Goal: Information Seeking & Learning: Check status

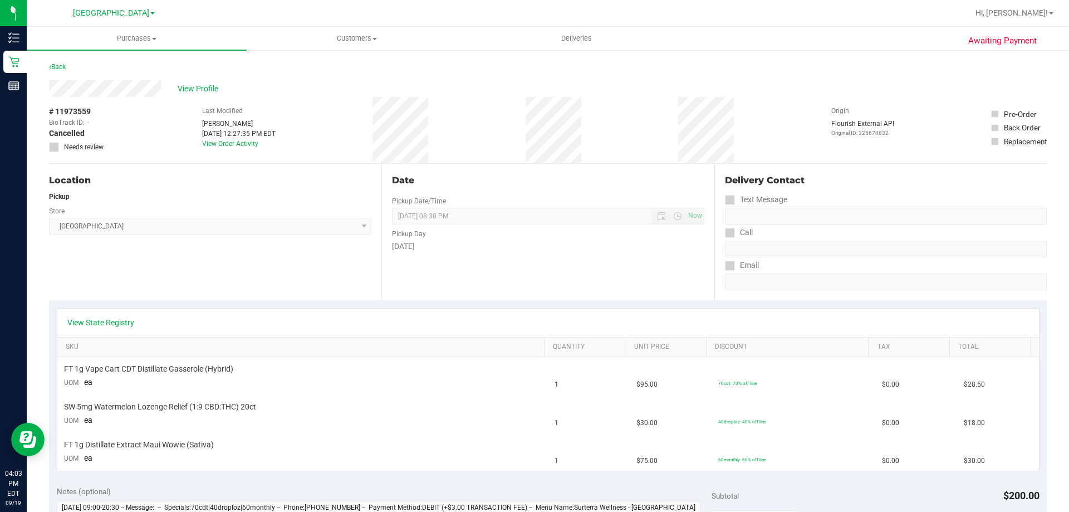
scroll to position [390, 0]
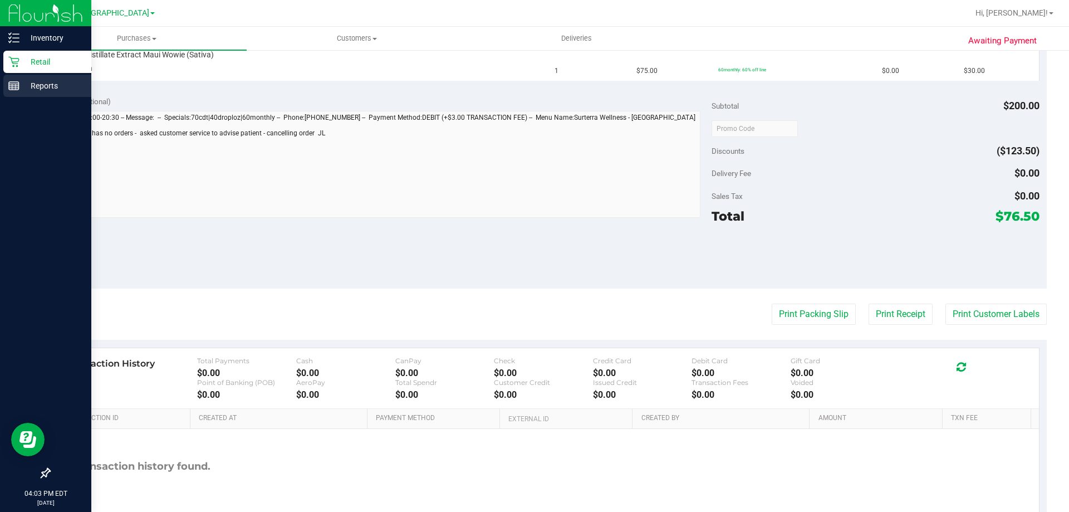
click at [28, 86] on p "Reports" at bounding box center [52, 85] width 67 height 13
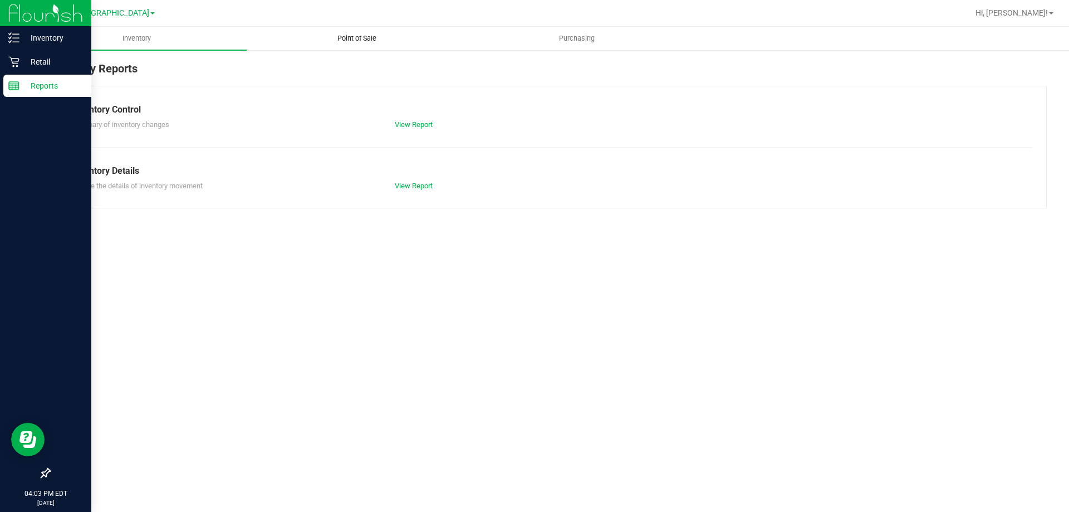
click at [346, 37] on span "Point of Sale" at bounding box center [356, 38] width 69 height 10
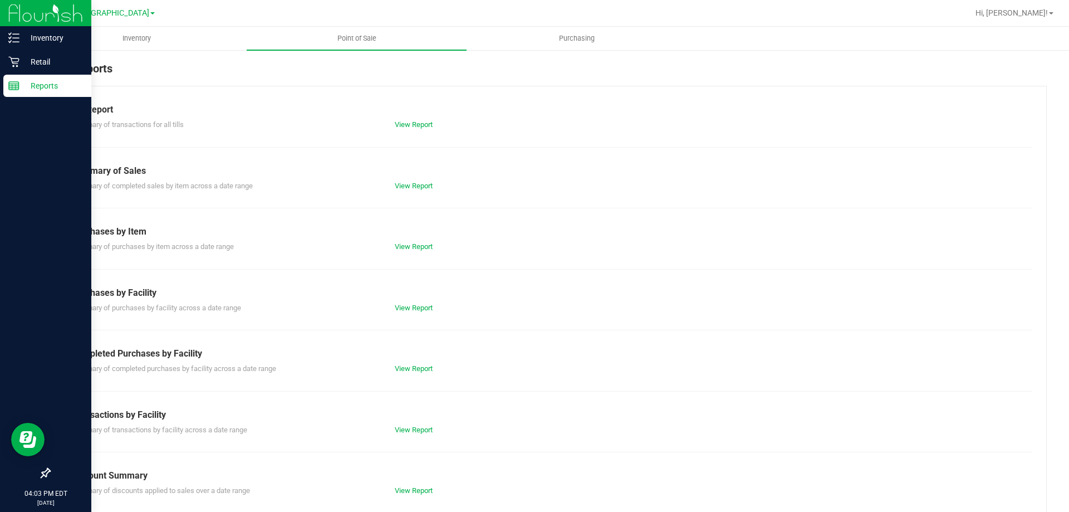
click at [407, 363] on div "View Report" at bounding box center [466, 368] width 161 height 11
click at [406, 365] on link "View Report" at bounding box center [414, 368] width 38 height 8
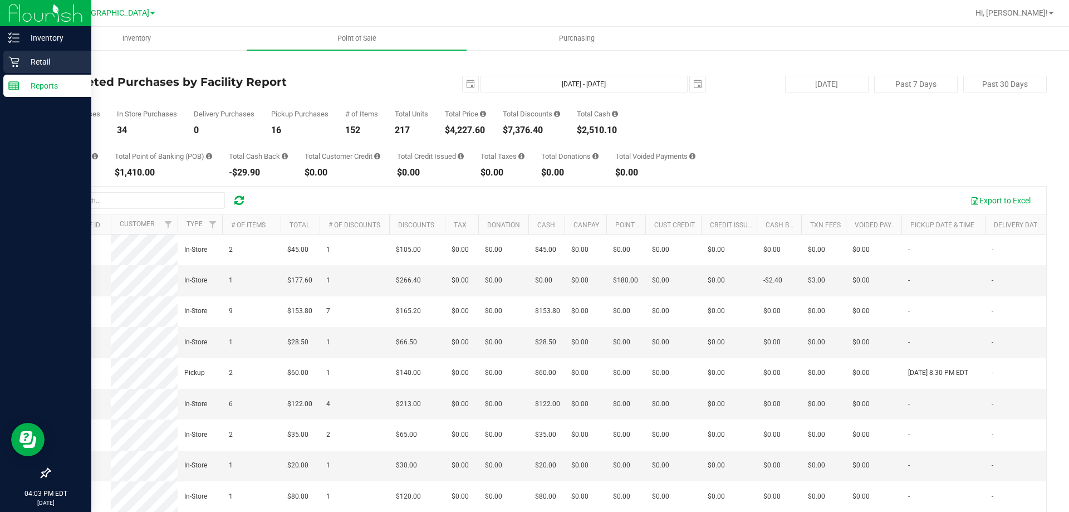
click at [58, 55] on div "Retail" at bounding box center [47, 62] width 88 height 22
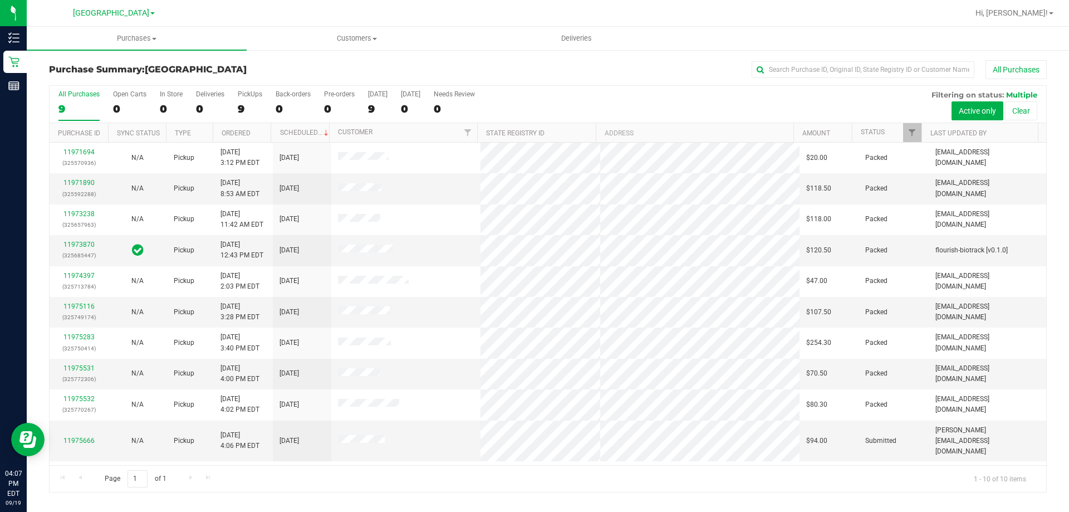
click at [529, 26] on nav "Delray Beach WC Hi, Jeffrey!" at bounding box center [548, 13] width 1043 height 27
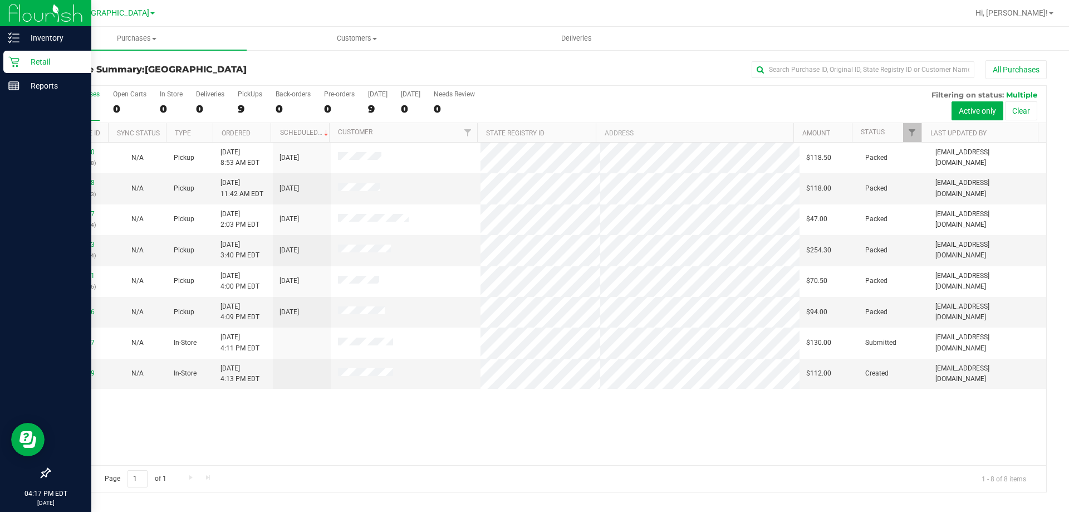
click at [16, 60] on icon at bounding box center [13, 61] width 11 height 11
click at [33, 63] on p "Retail" at bounding box center [52, 61] width 67 height 13
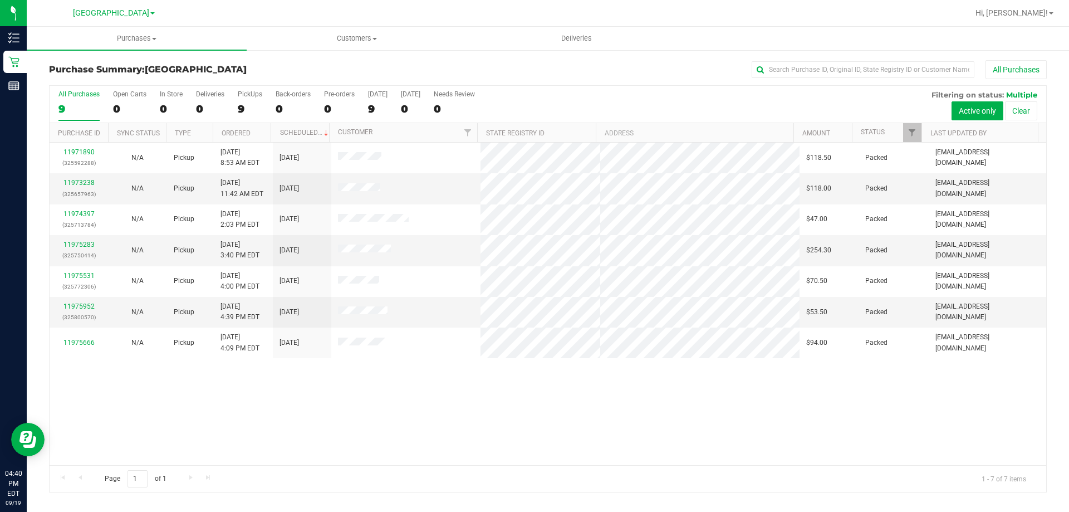
click at [737, 400] on div "11971890 (325592288) N/A Pickup 9/19/2025 8:53 AM EDT 9/19/2025 $118.50 Packed …" at bounding box center [548, 304] width 997 height 322
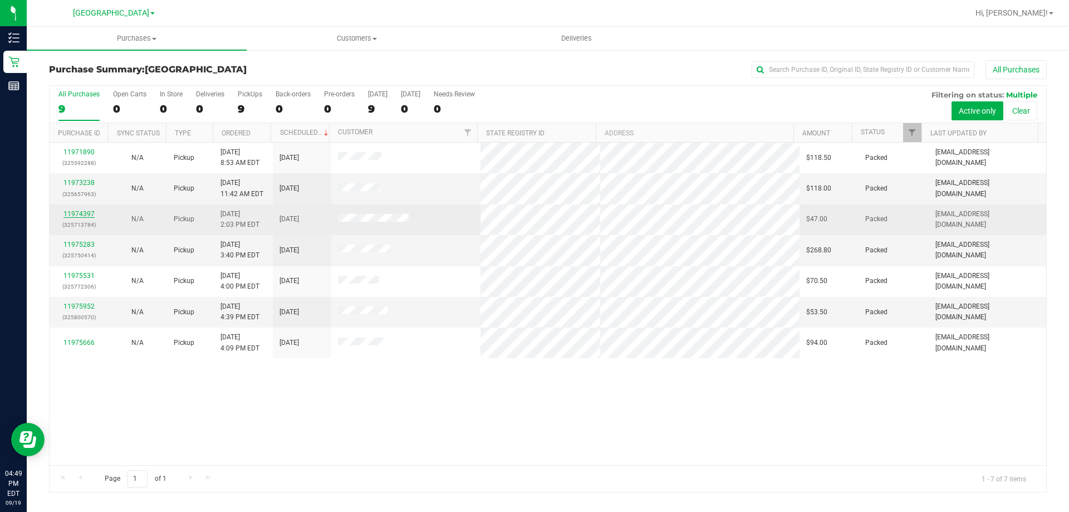
click at [70, 211] on link "11974397" at bounding box center [78, 214] width 31 height 8
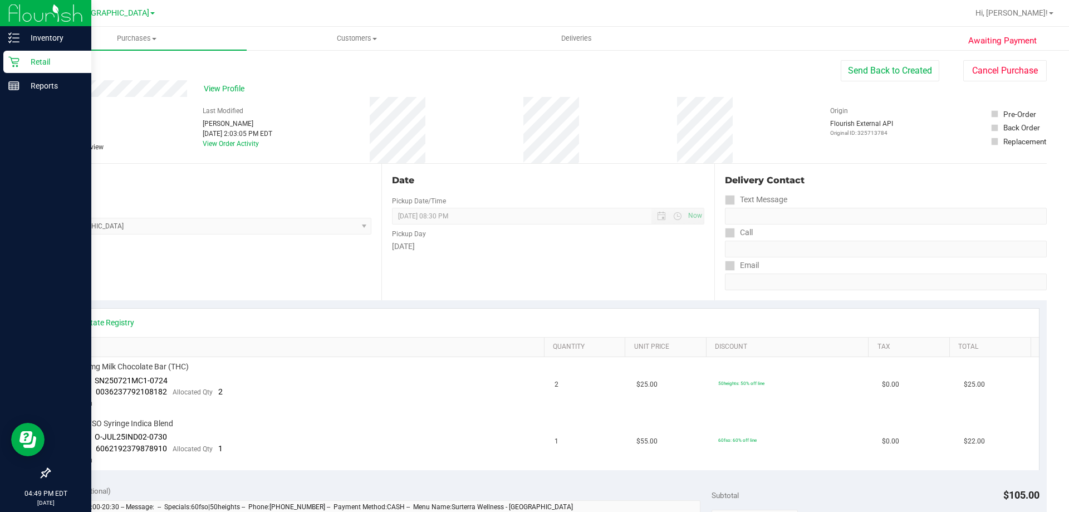
click at [10, 62] on icon at bounding box center [13, 61] width 11 height 11
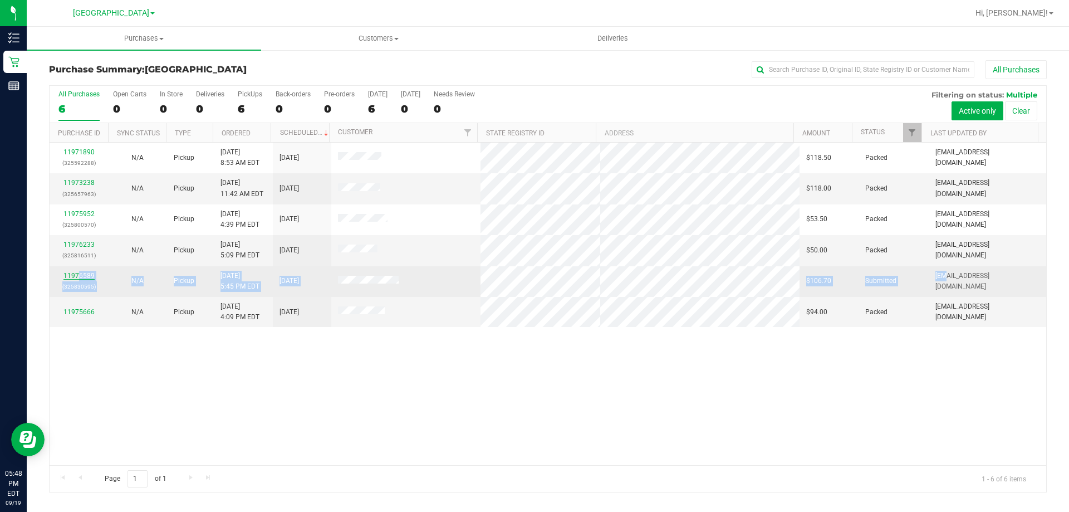
drag, startPoint x: 922, startPoint y: 286, endPoint x: 80, endPoint y: 276, distance: 841.5
click at [80, 276] on tr "11976589 (325830595) N/A Pickup 9/19/2025 5:45 PM EDT 9/19/2025 $106.70 Submitt…" at bounding box center [548, 281] width 997 height 31
click at [80, 275] on link "11976589" at bounding box center [78, 276] width 31 height 8
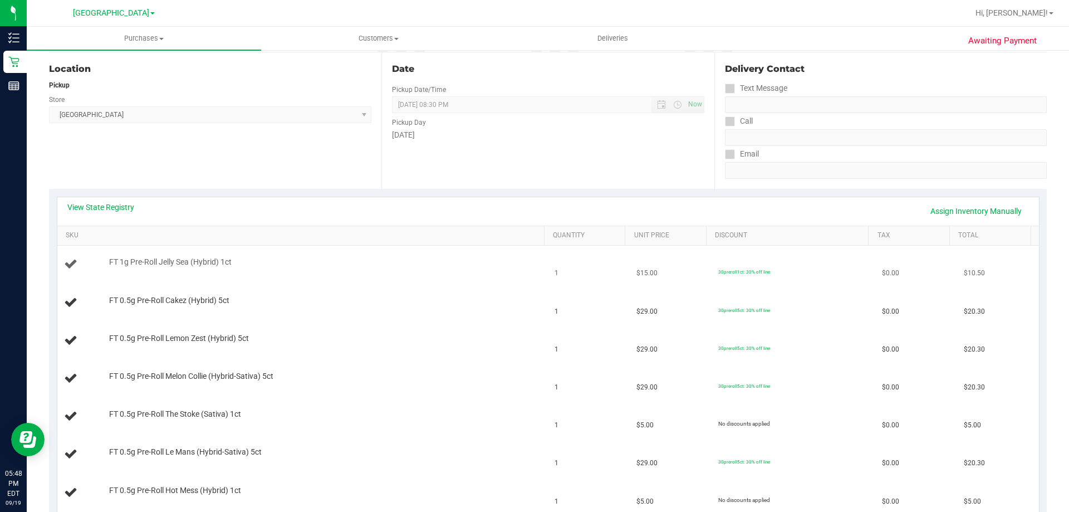
scroll to position [167, 0]
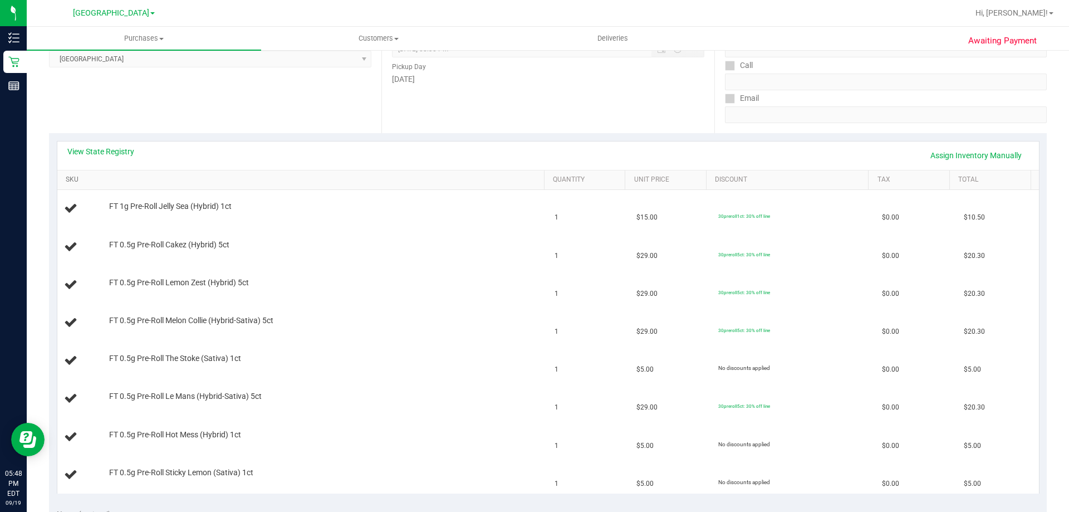
click at [69, 179] on link "SKU" at bounding box center [303, 179] width 474 height 9
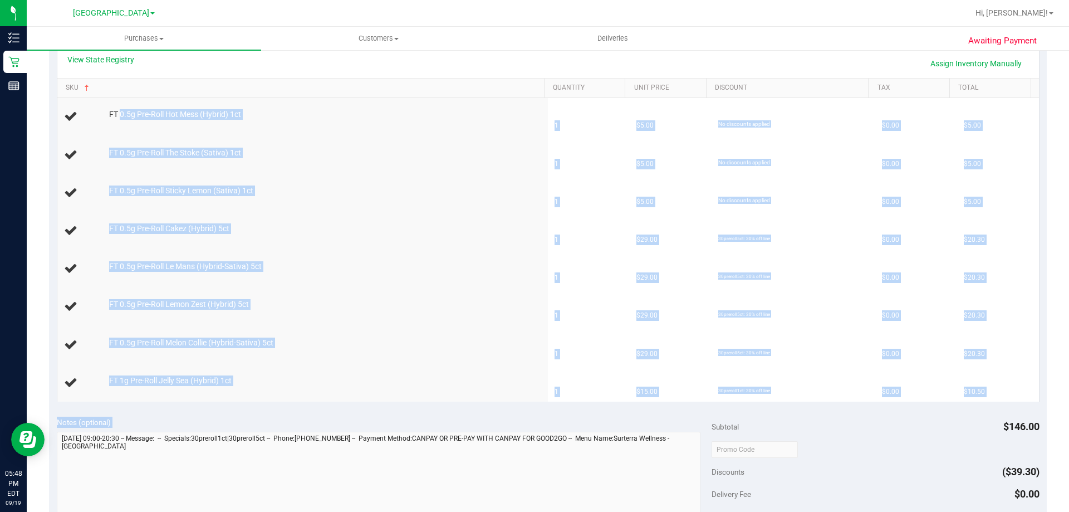
scroll to position [278, 0]
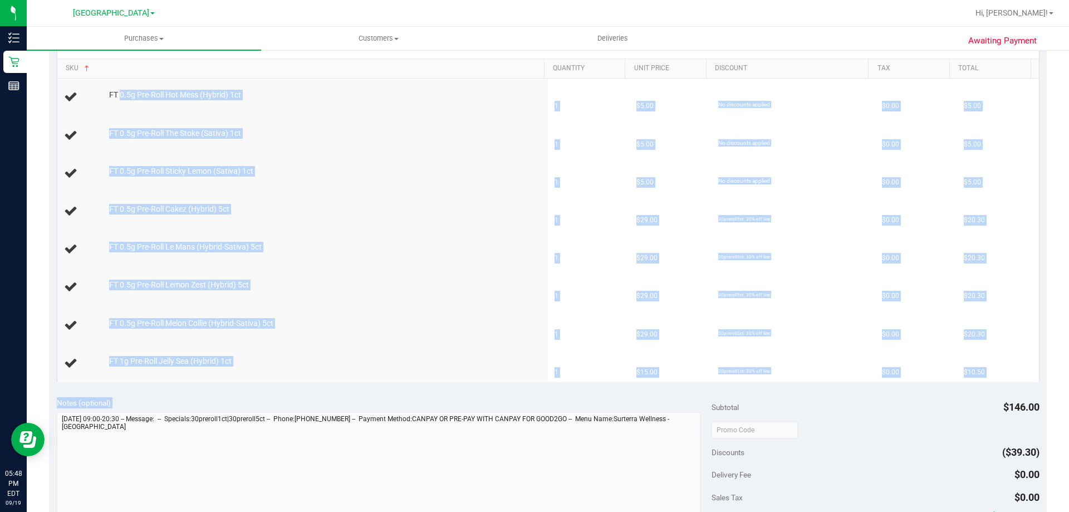
click at [586, 420] on purchase-details "Back Edit Purchase Cancel Purchase View Profile # 11976589 BioTrack ID: - Submi…" at bounding box center [548, 316] width 998 height 1068
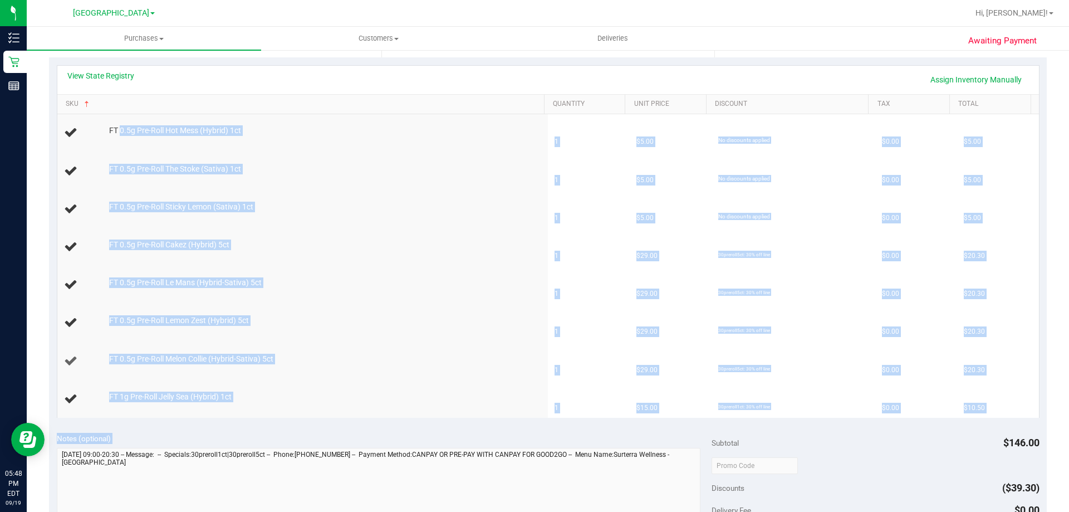
scroll to position [223, 0]
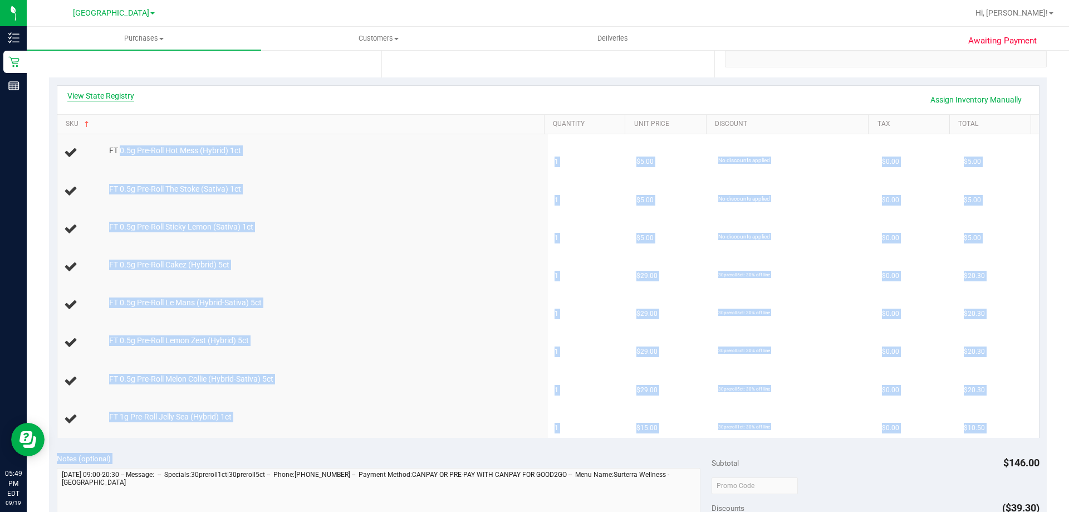
click at [107, 96] on link "View State Registry" at bounding box center [100, 95] width 67 height 11
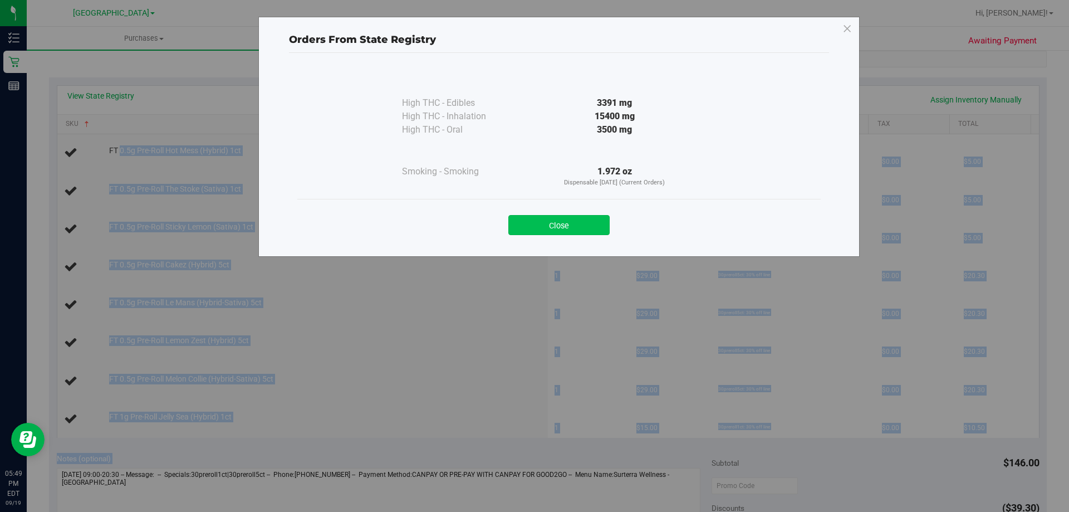
click at [528, 221] on button "Close" at bounding box center [558, 225] width 101 height 20
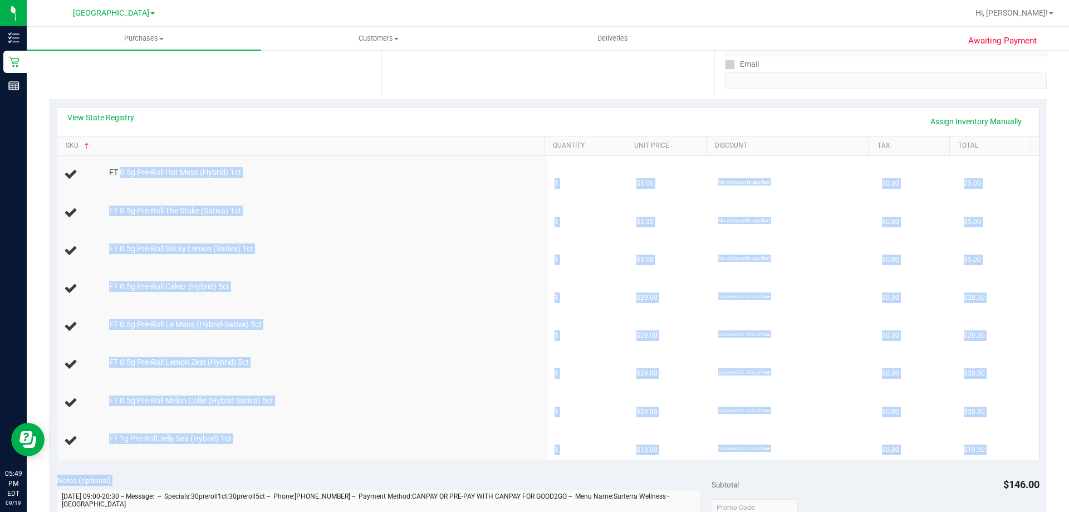
scroll to position [167, 0]
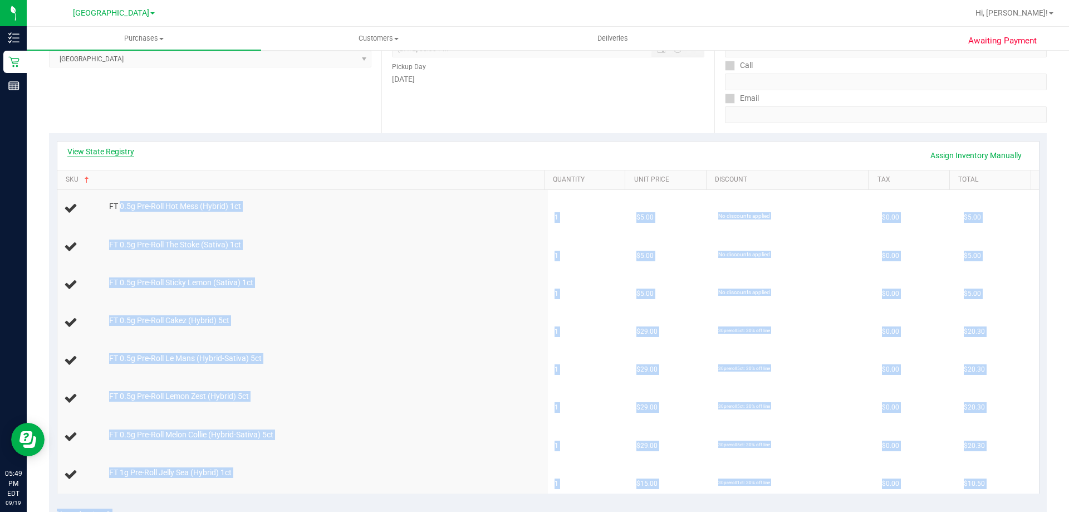
click at [131, 149] on link "View State Registry" at bounding box center [100, 151] width 67 height 11
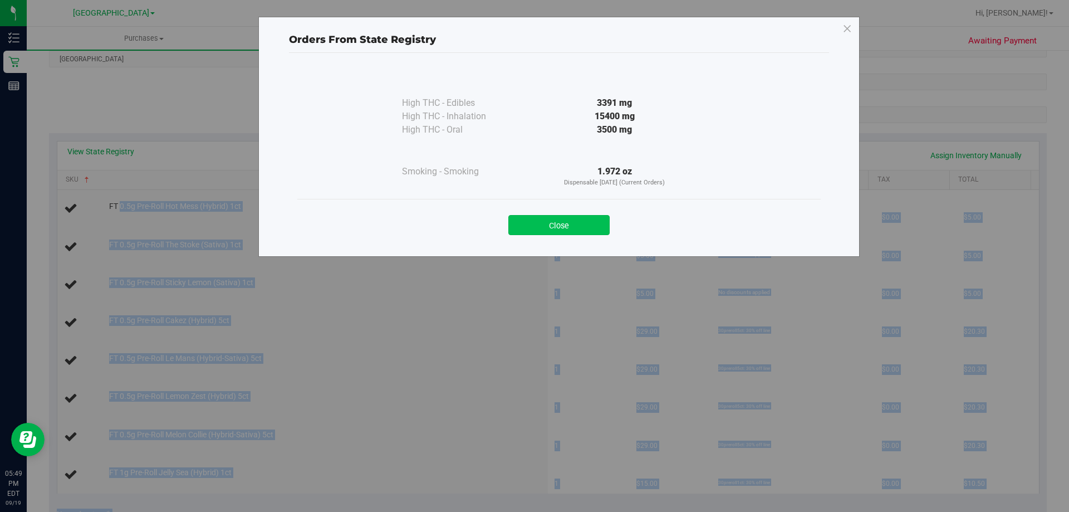
click at [543, 225] on button "Close" at bounding box center [558, 225] width 101 height 20
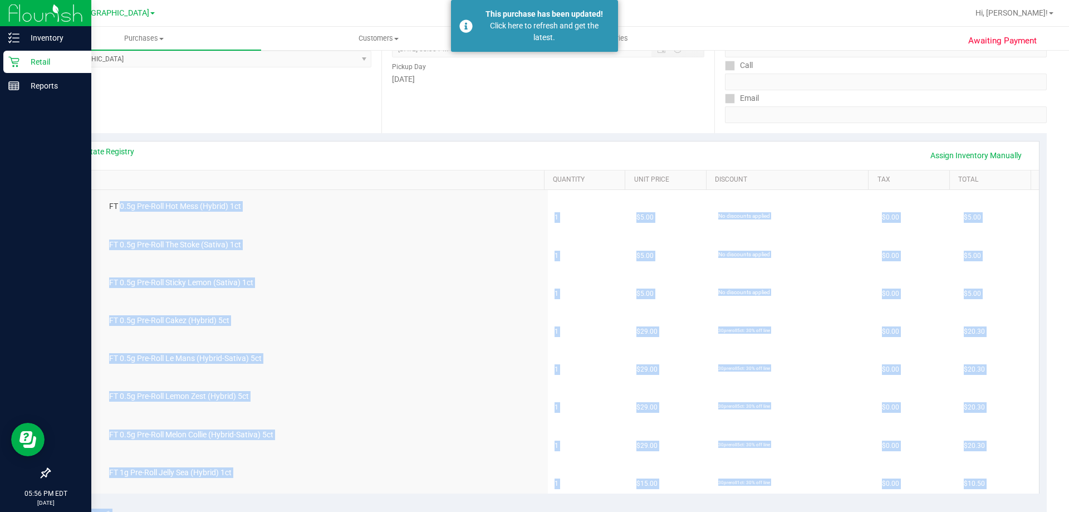
click at [17, 66] on icon at bounding box center [13, 62] width 11 height 11
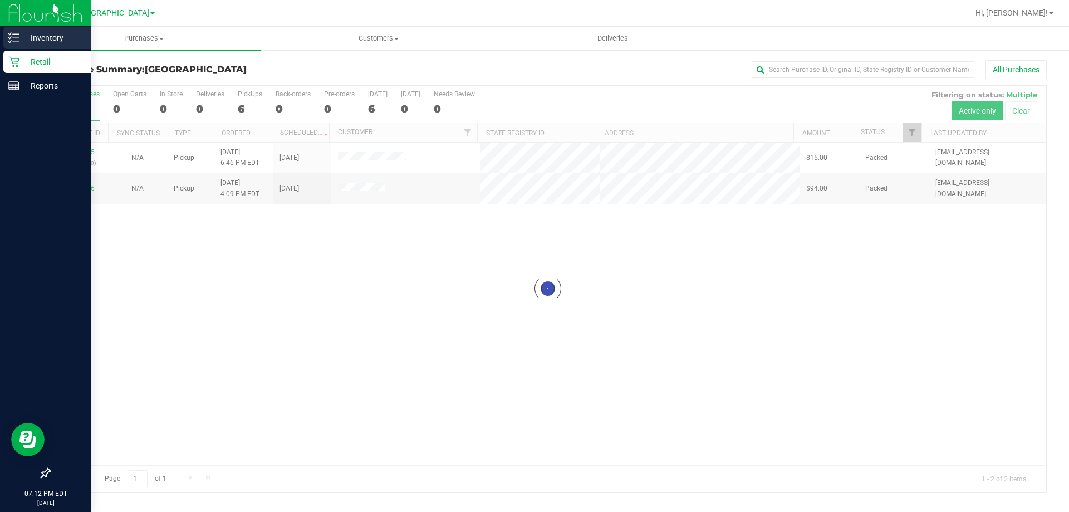
click at [55, 38] on p "Inventory" at bounding box center [52, 37] width 67 height 13
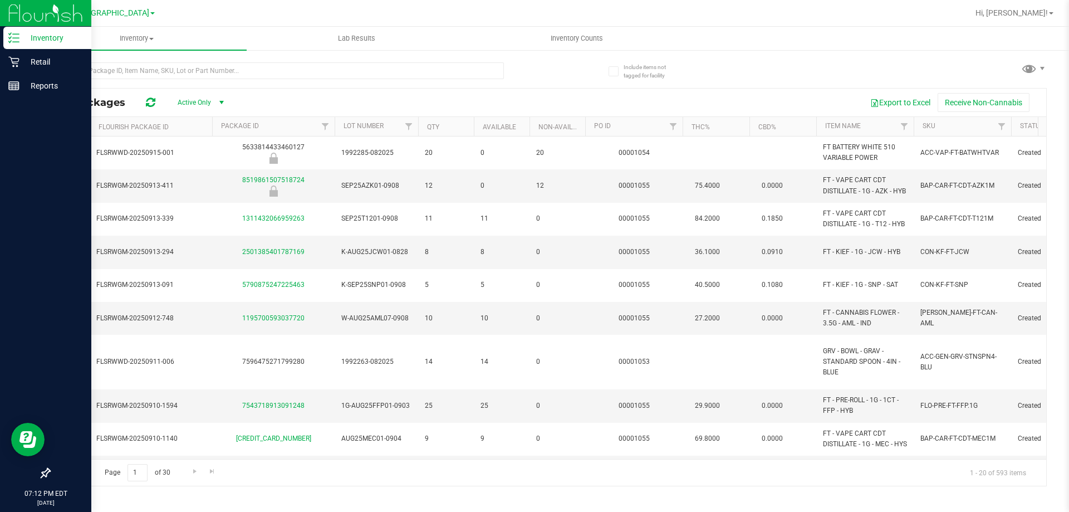
click at [644, 124] on th "PO ID" at bounding box center [633, 126] width 97 height 19
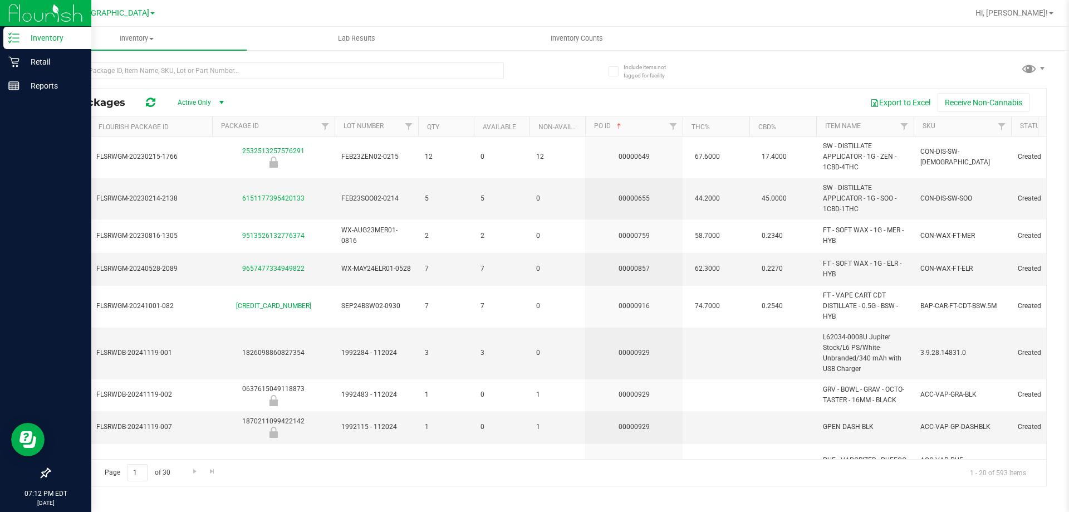
click at [640, 123] on th "PO ID" at bounding box center [633, 126] width 97 height 19
